Goal: Task Accomplishment & Management: Manage account settings

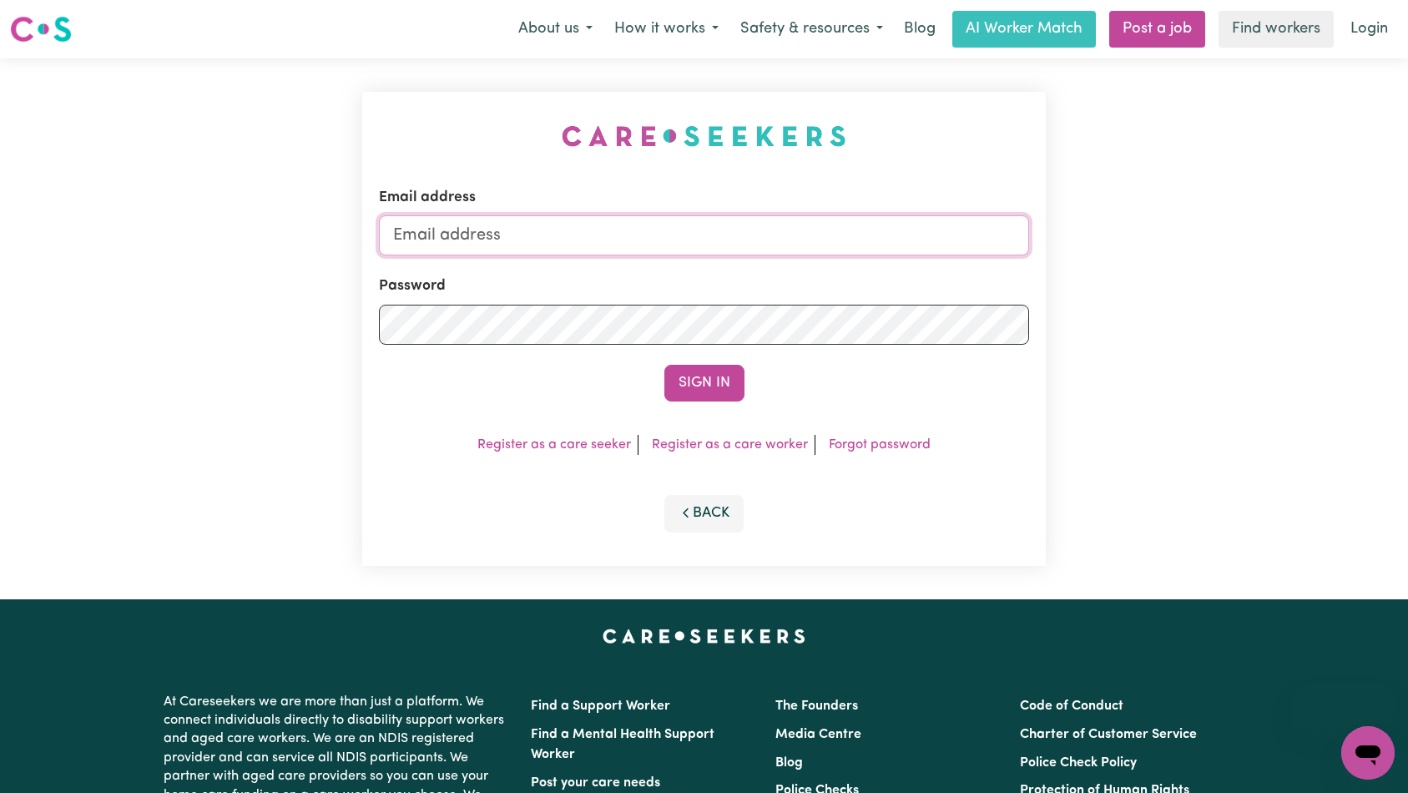
click at [718, 243] on input "Email address" at bounding box center [704, 235] width 651 height 40
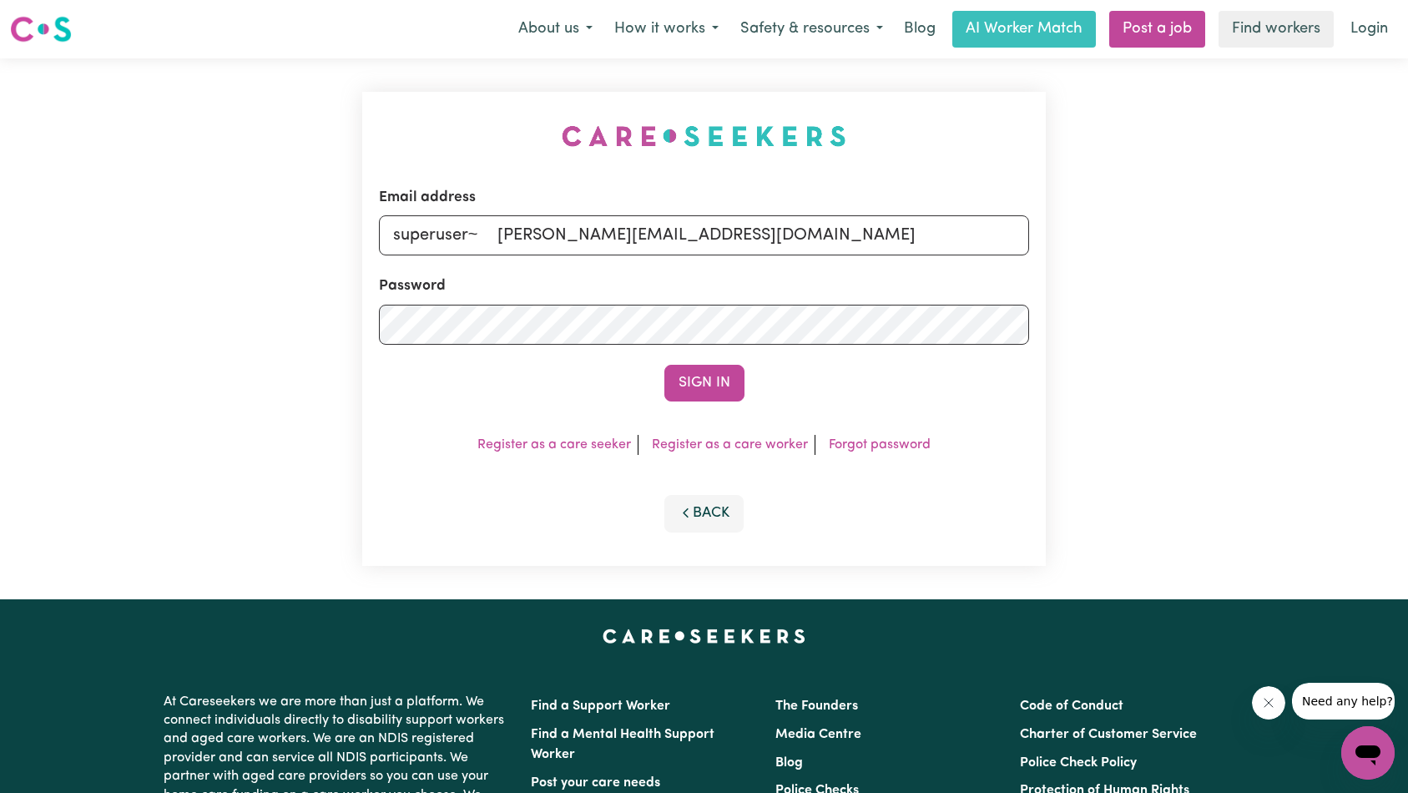
click at [505, 234] on input "superuser~ [PERSON_NAME][EMAIL_ADDRESS][DOMAIN_NAME]" at bounding box center [704, 235] width 651 height 40
type input "superuser~[PERSON_NAME][EMAIL_ADDRESS][DOMAIN_NAME]"
click at [664, 365] on button "Sign In" at bounding box center [704, 383] width 80 height 37
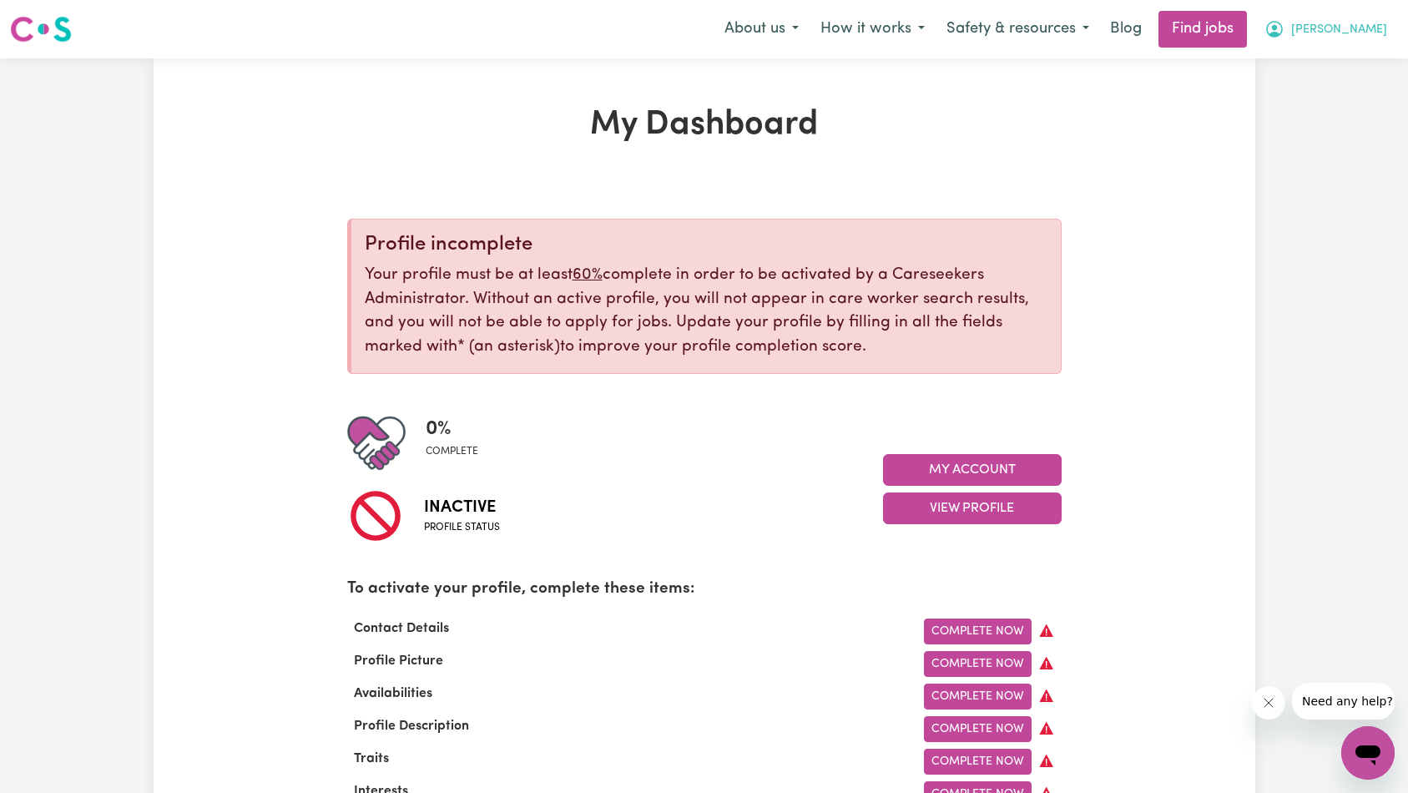
click at [1354, 34] on span "[PERSON_NAME]" at bounding box center [1339, 30] width 96 height 18
click at [1312, 125] on link "Logout" at bounding box center [1331, 128] width 132 height 32
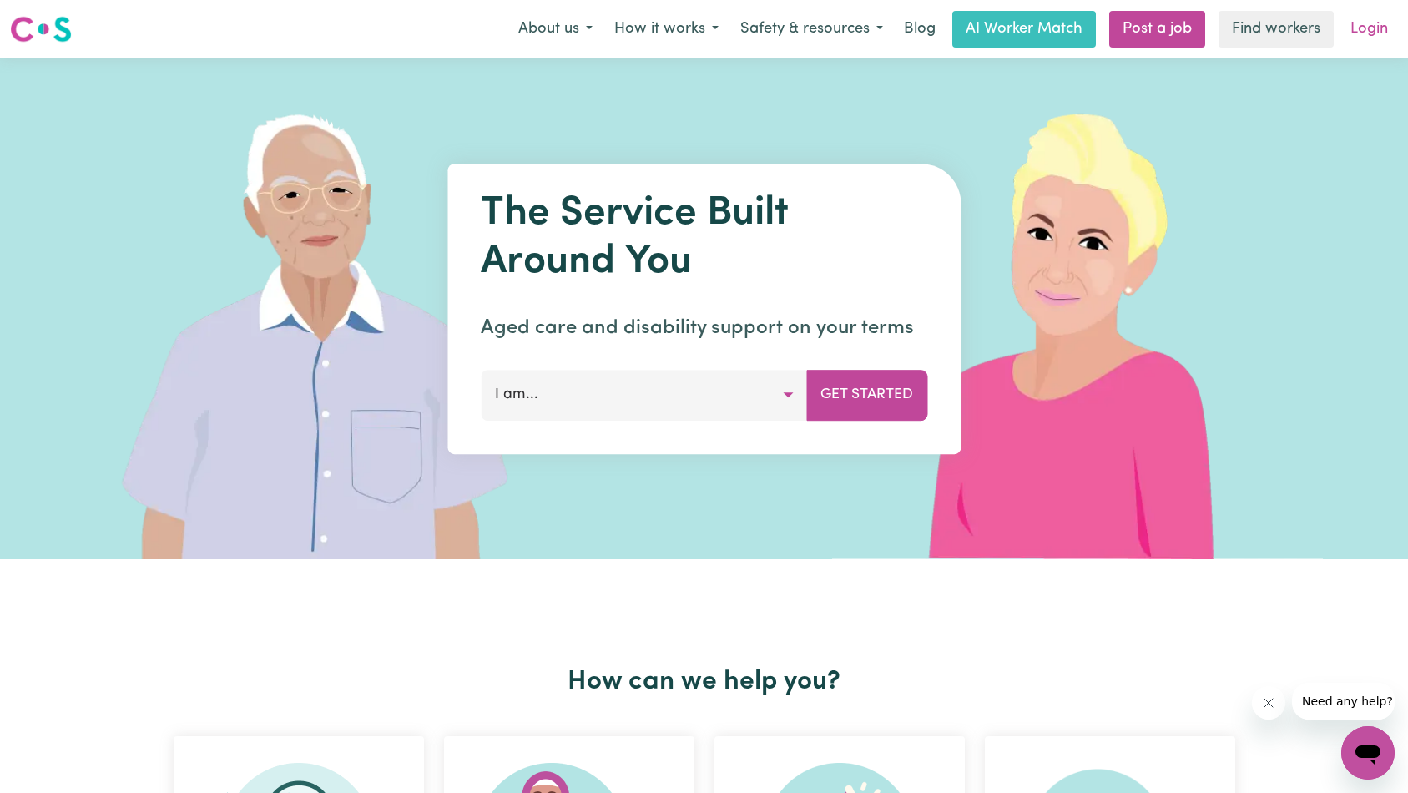
click at [1357, 30] on link "Login" at bounding box center [1369, 29] width 58 height 37
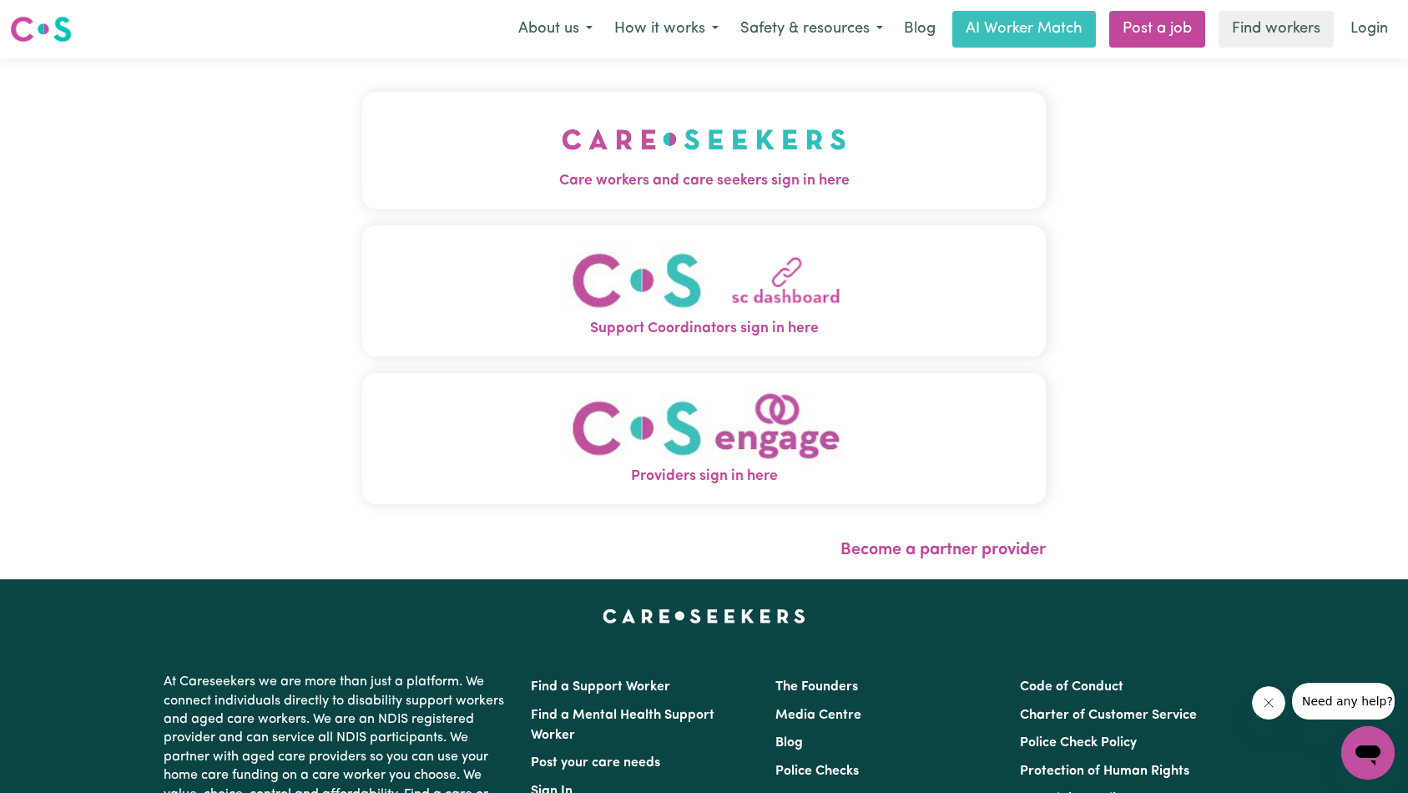
click at [562, 138] on img "Care workers and care seekers sign in here" at bounding box center [704, 140] width 285 height 62
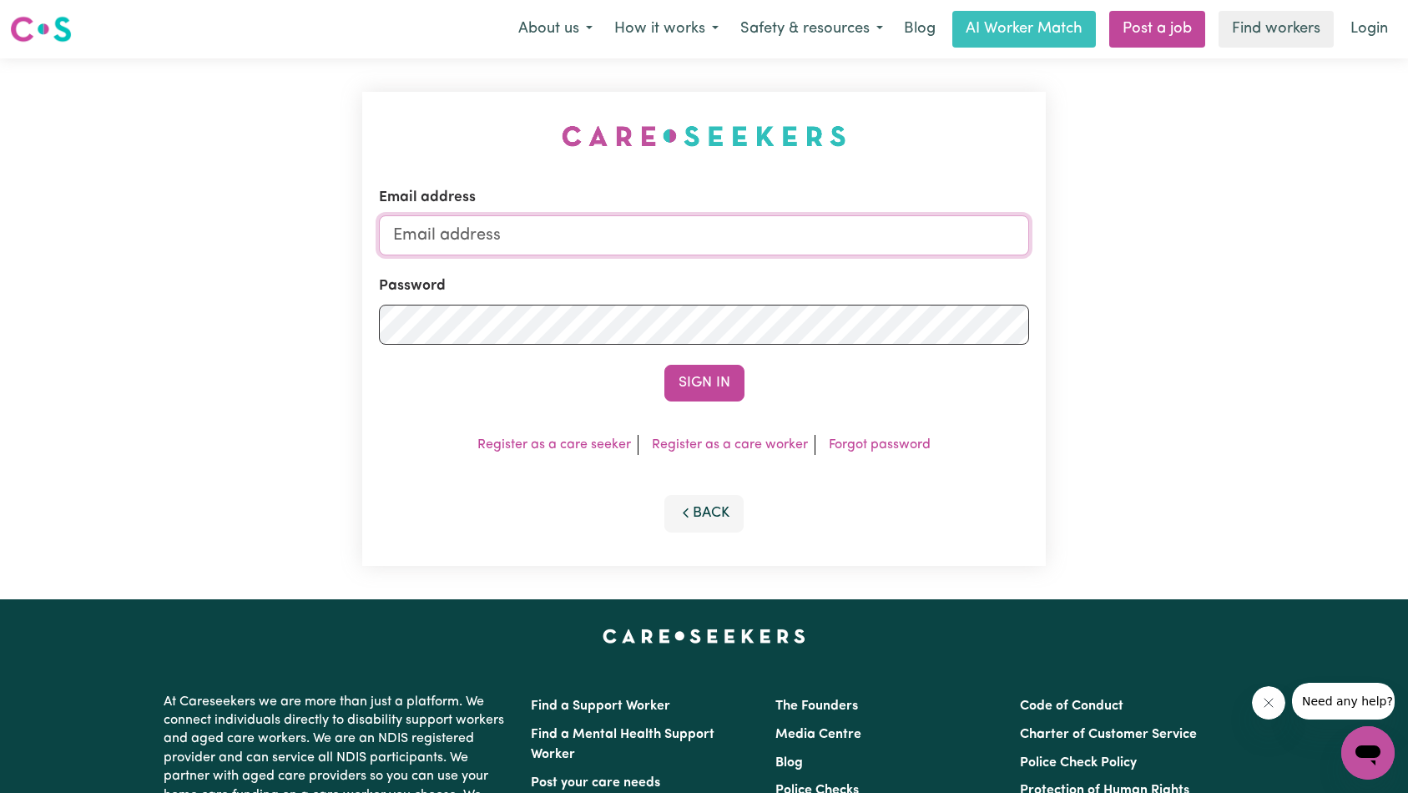
click at [636, 242] on input "Email address" at bounding box center [704, 235] width 651 height 40
paste input "[EMAIL_ADDRESS][DOMAIN_NAME]"
type input "superuser~[EMAIL_ADDRESS][DOMAIN_NAME]"
click at [693, 371] on button "Sign In" at bounding box center [704, 383] width 80 height 37
